Goal: Information Seeking & Learning: Find specific fact

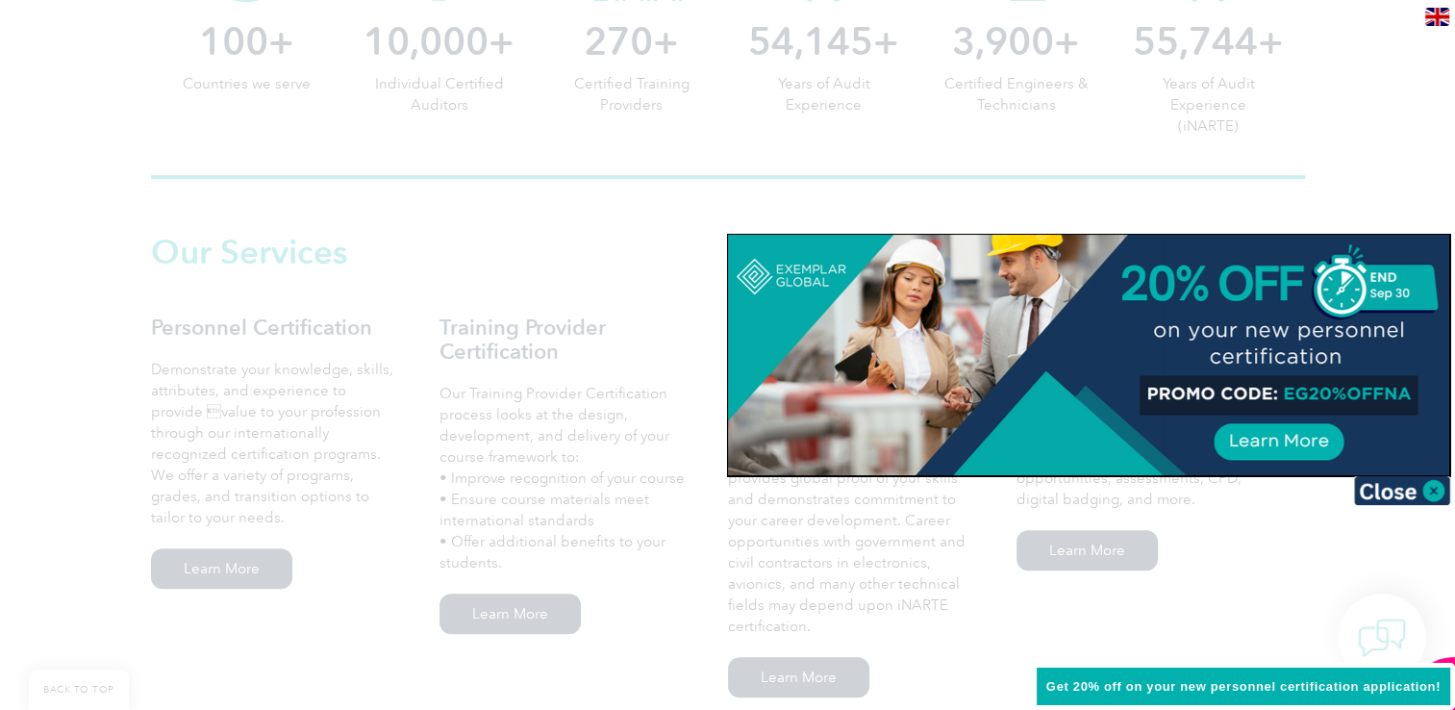
scroll to position [1154, 0]
click at [1430, 485] on img at bounding box center [1402, 490] width 96 height 29
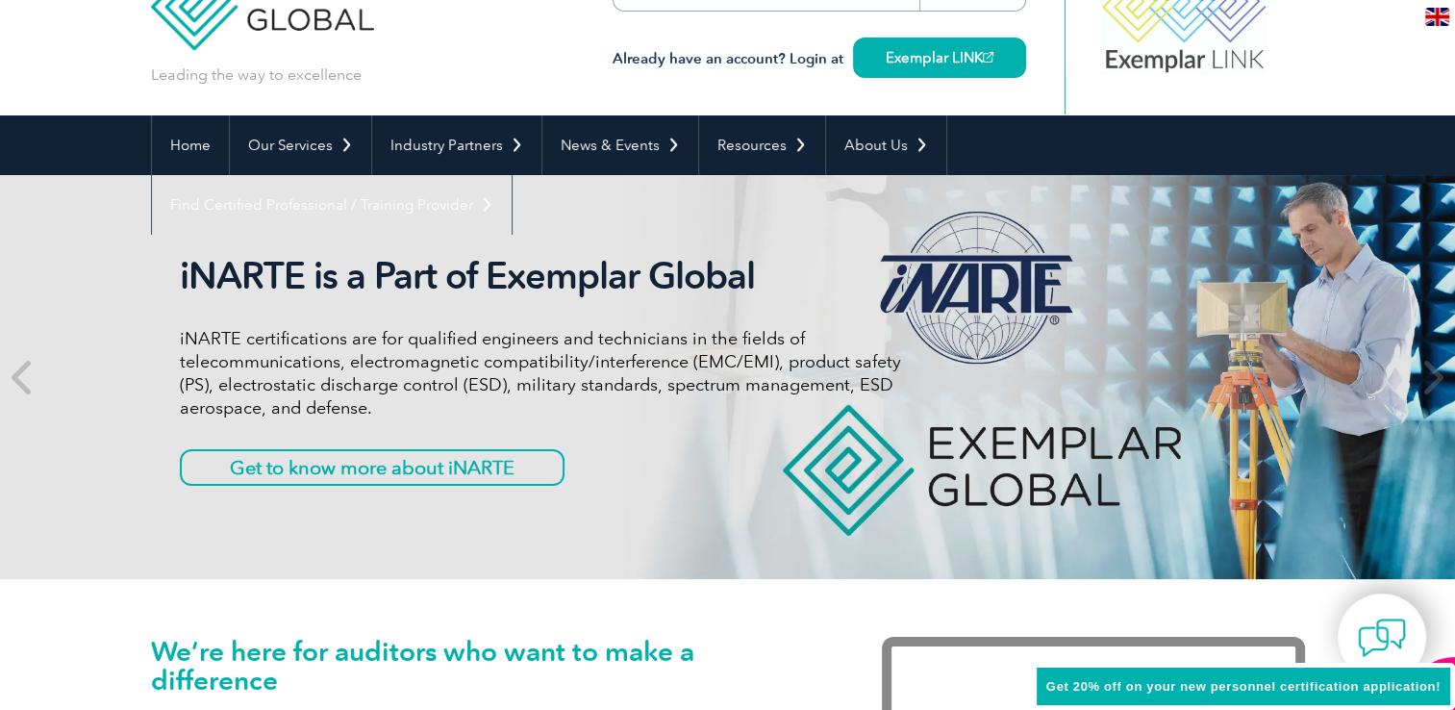
scroll to position [0, 0]
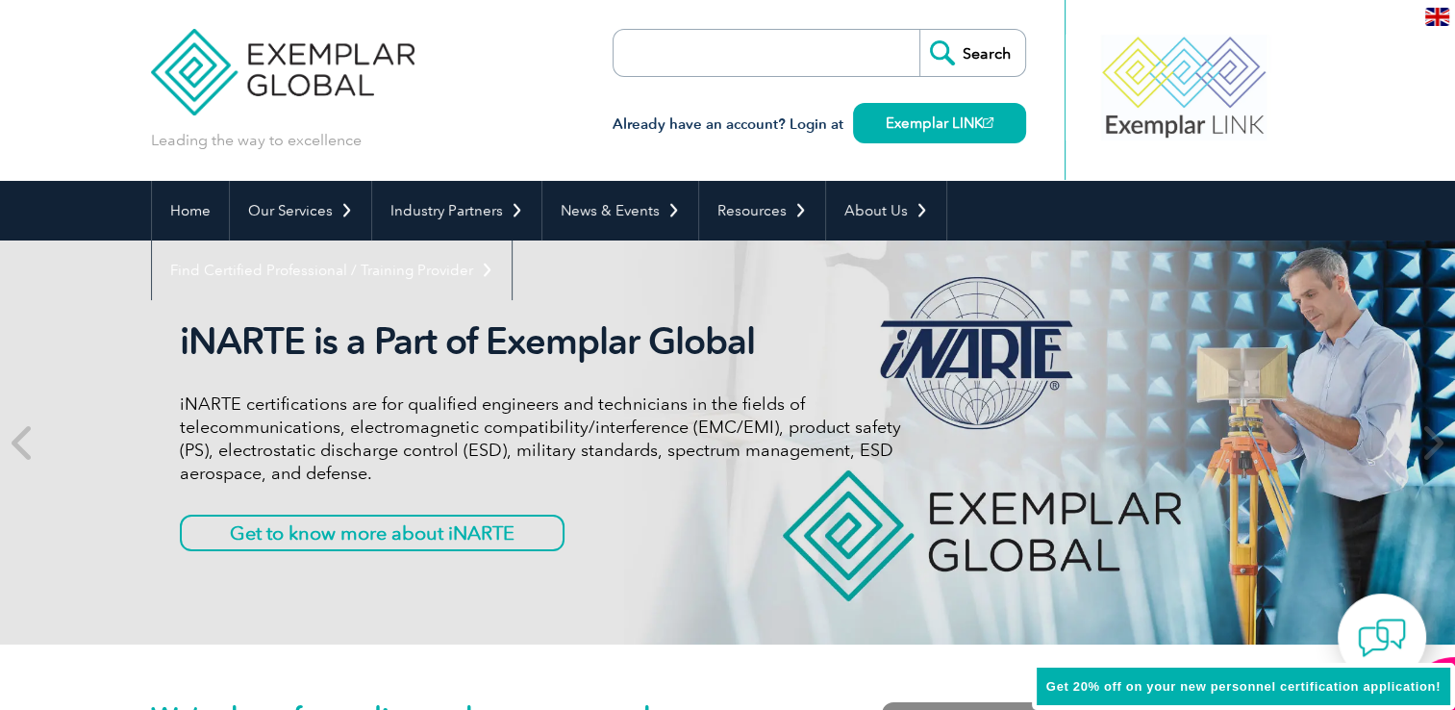
click at [681, 60] on input "search" at bounding box center [724, 53] width 202 height 46
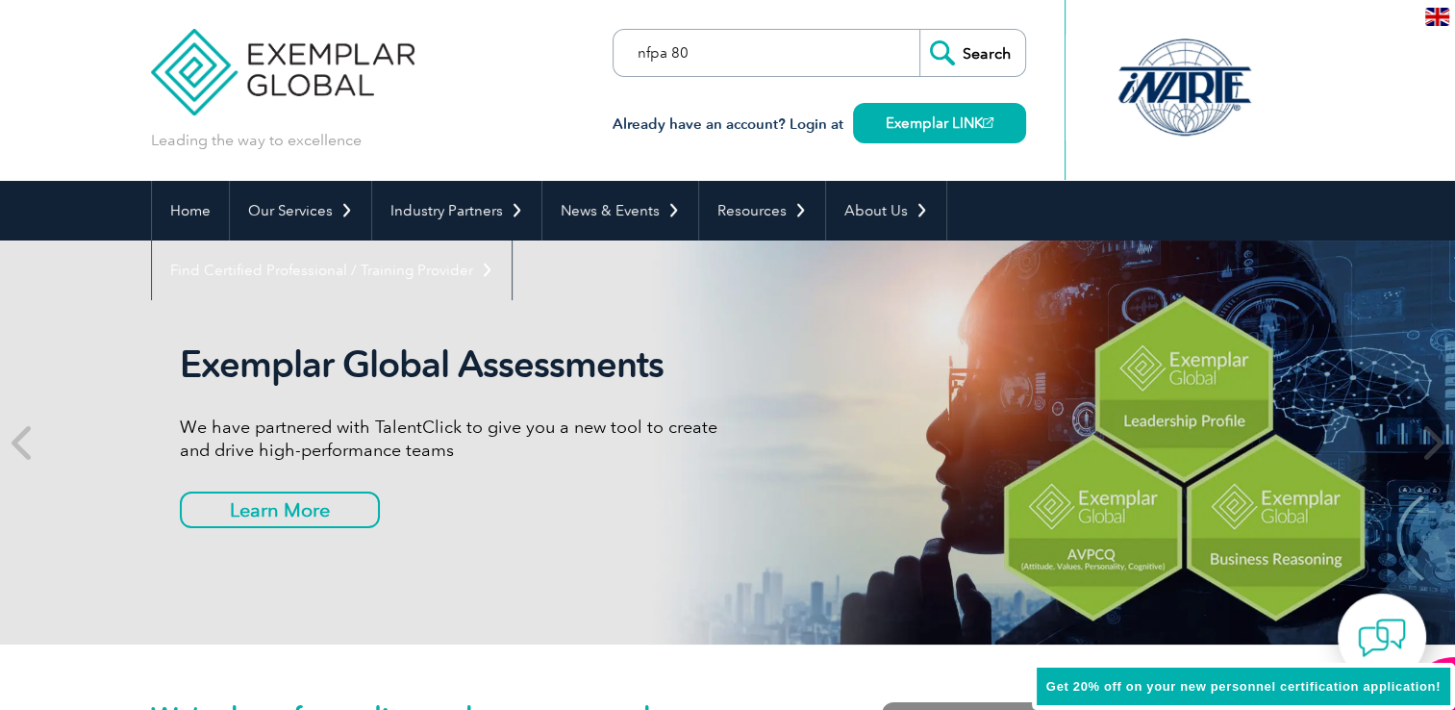
type input "nfpa 80"
click at [962, 50] on input "Search" at bounding box center [972, 53] width 106 height 46
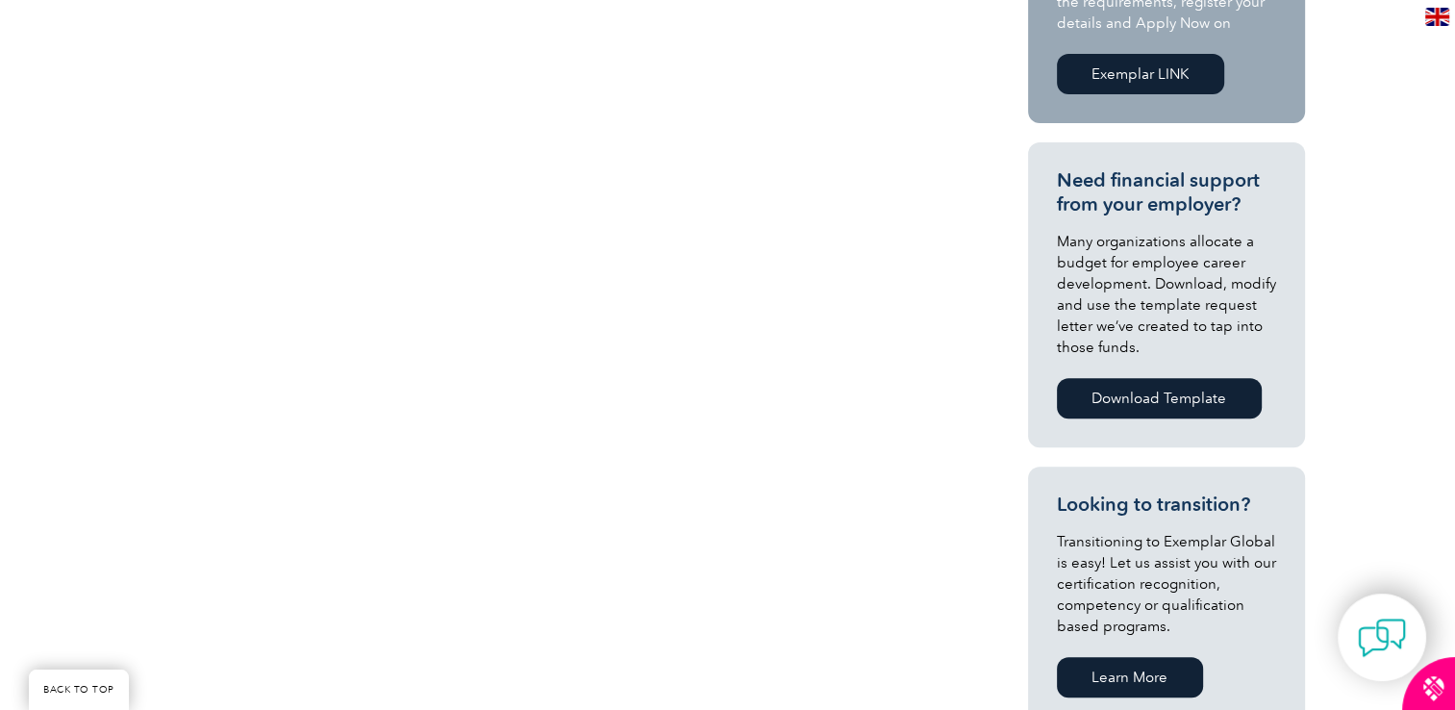
scroll to position [515, 0]
